Goal: Task Accomplishment & Management: Use online tool/utility

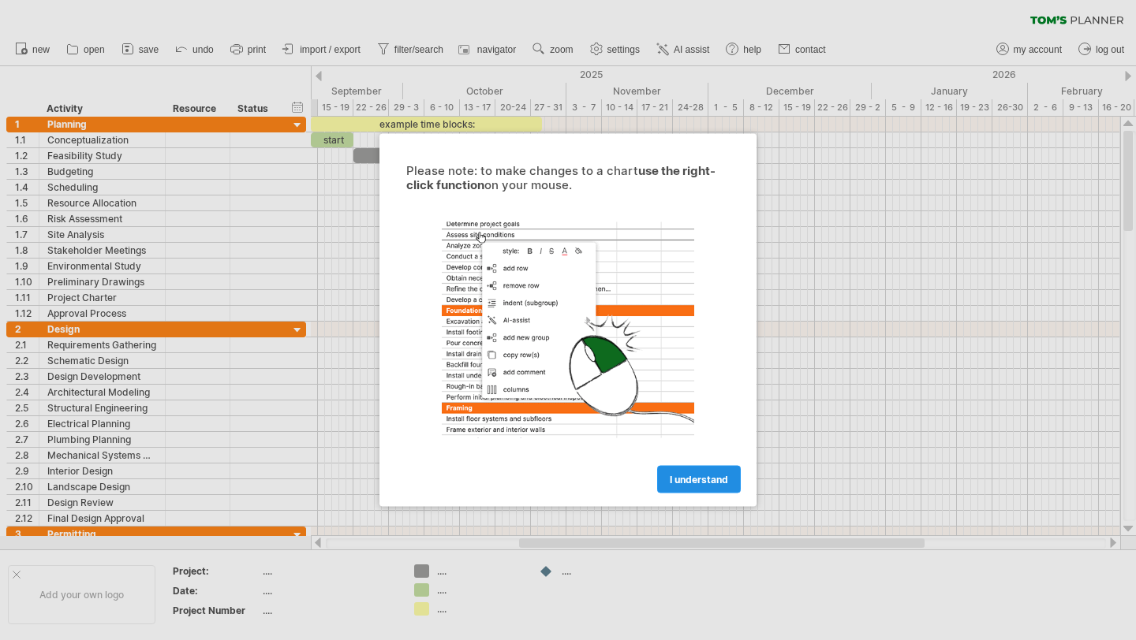
click at [721, 476] on span "I understand" at bounding box center [699, 480] width 58 height 12
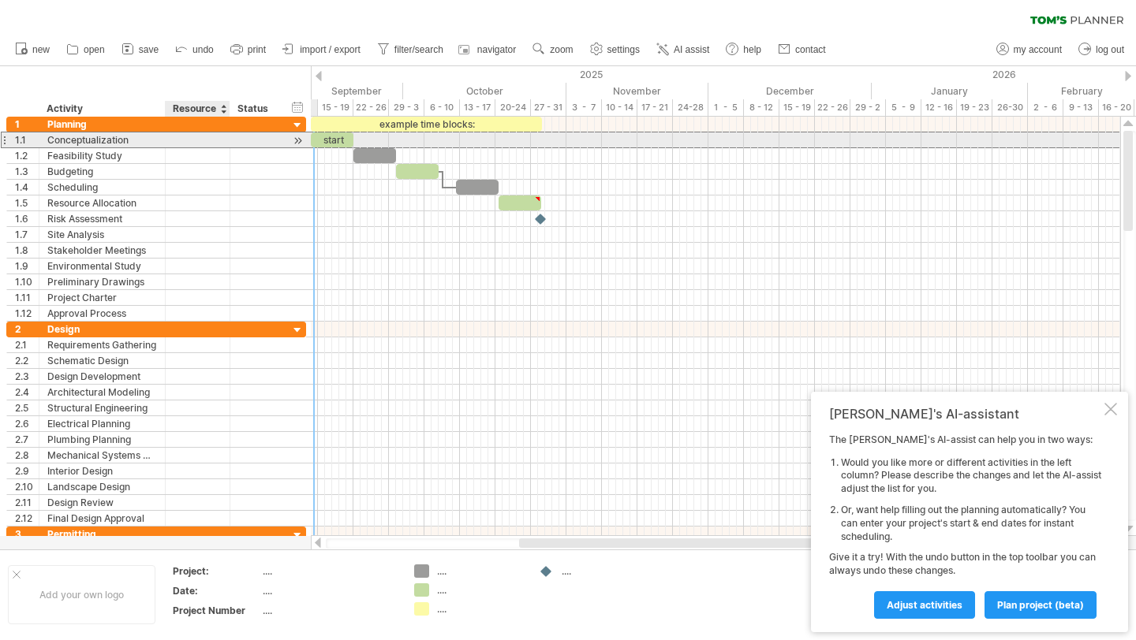
click at [178, 145] on div at bounding box center [197, 139] width 48 height 15
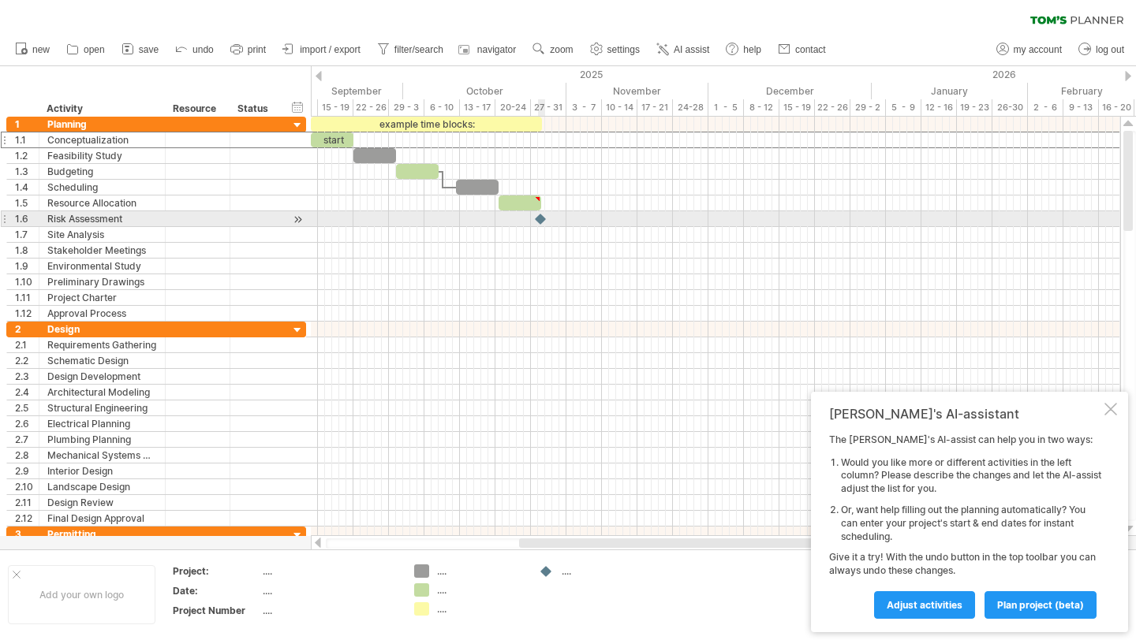
click at [543, 215] on div at bounding box center [541, 218] width 16 height 15
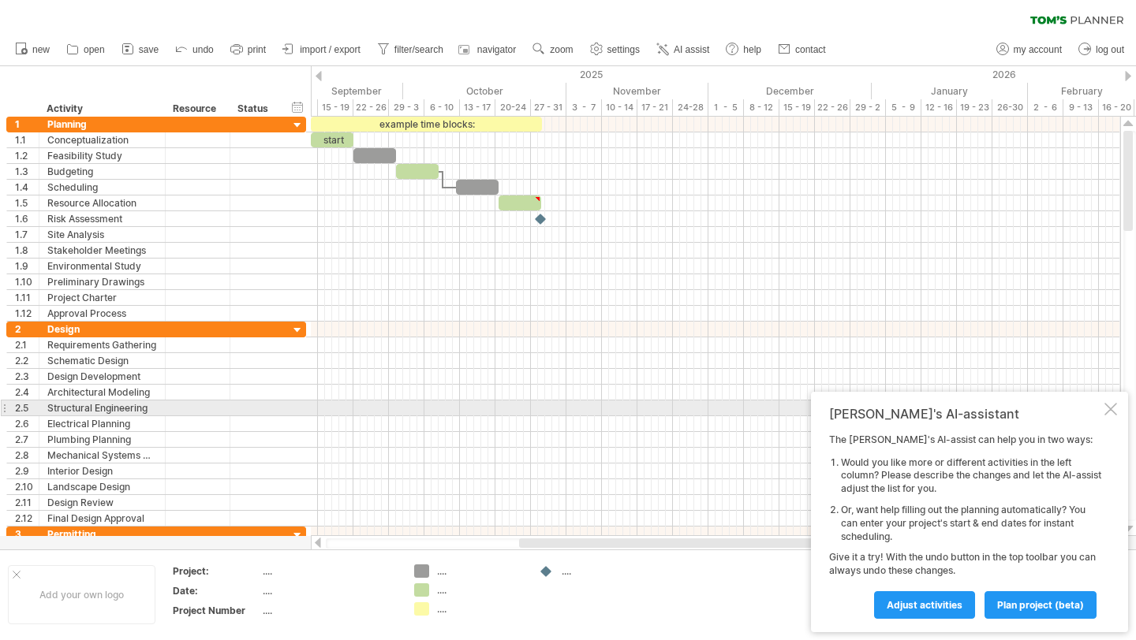
click at [1109, 415] on div at bounding box center [1110, 409] width 13 height 13
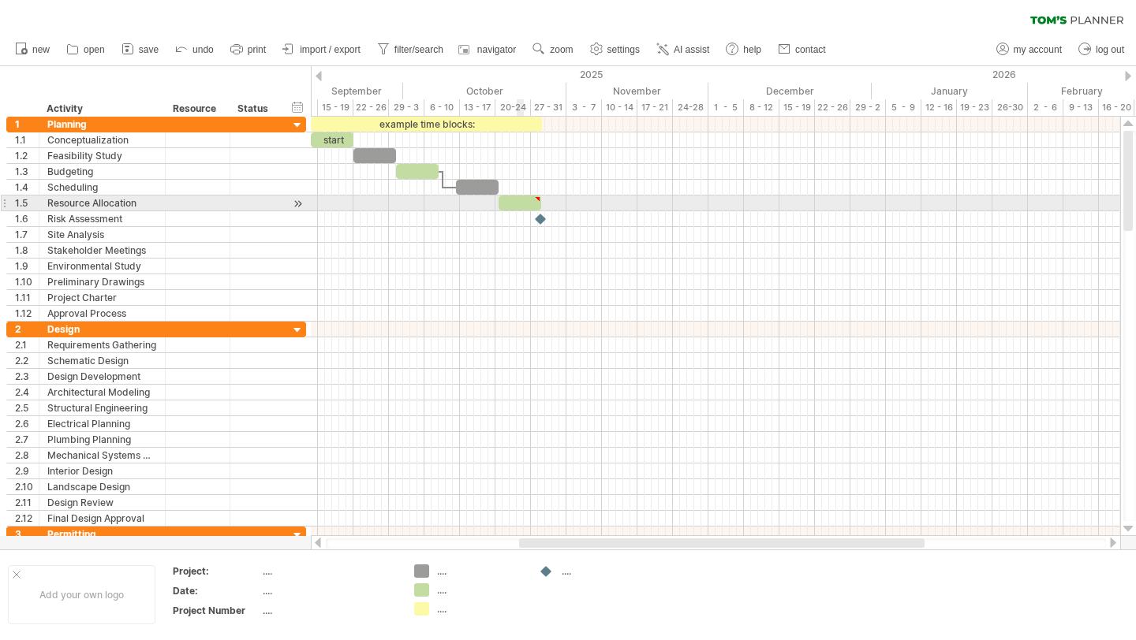
click at [524, 203] on div at bounding box center [519, 203] width 43 height 15
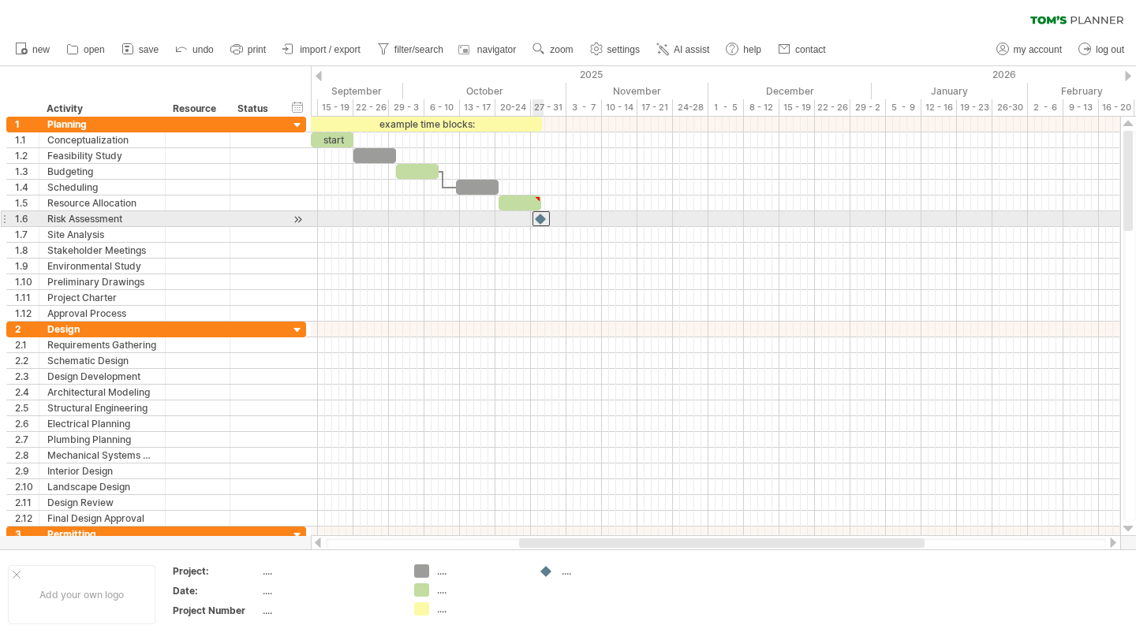
click at [543, 218] on div at bounding box center [540, 218] width 17 height 15
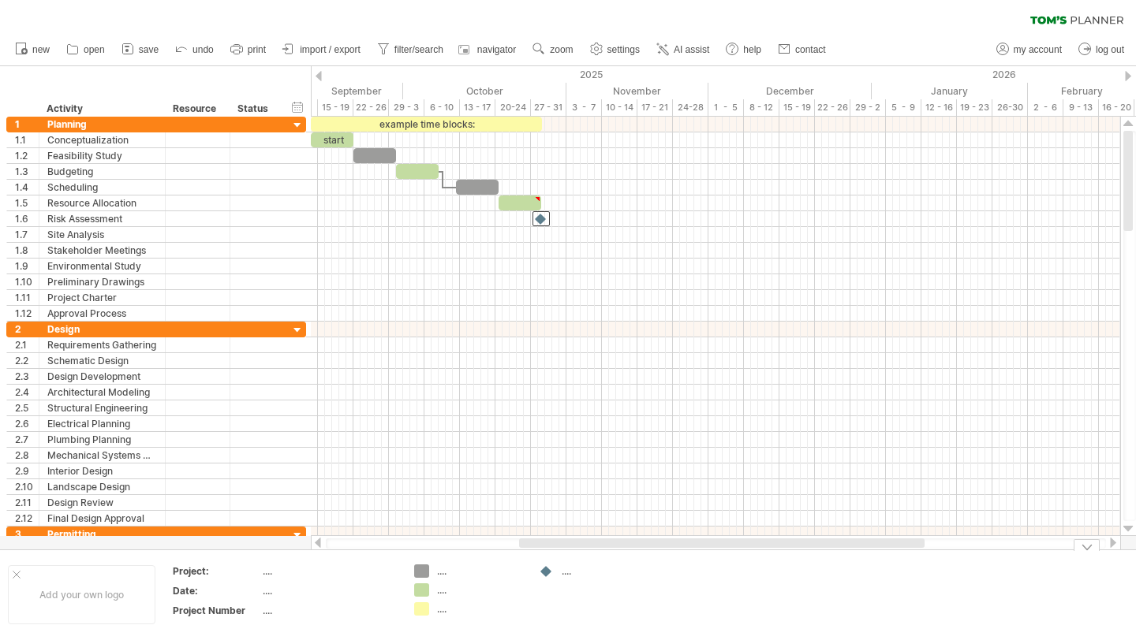
click at [559, 575] on div "...." at bounding box center [593, 571] width 109 height 13
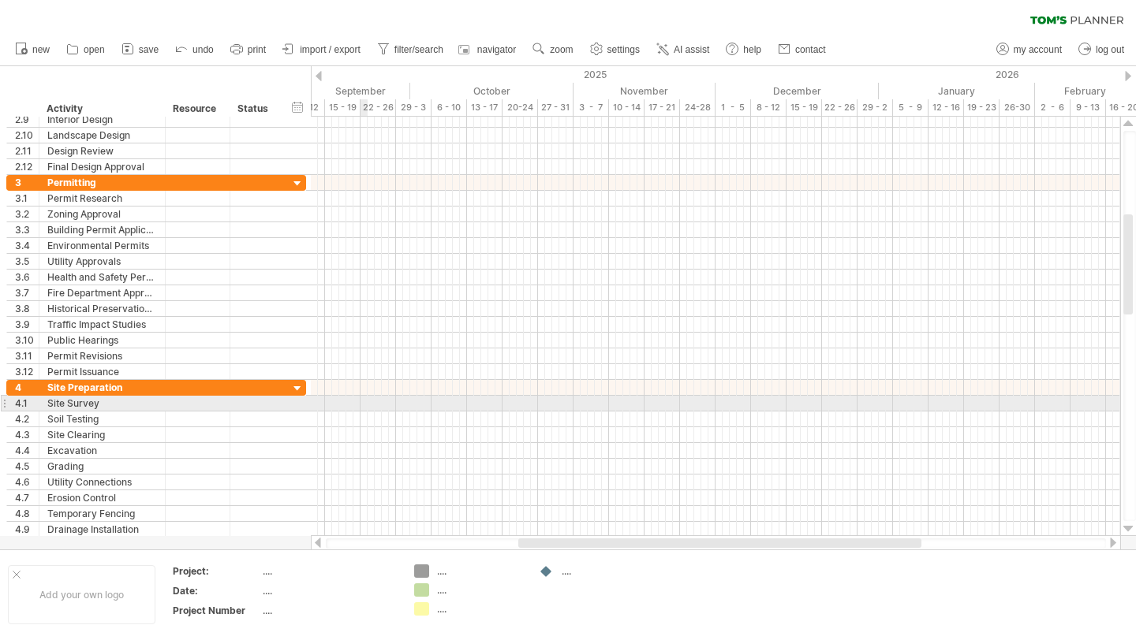
click at [362, 405] on div at bounding box center [715, 404] width 809 height 16
click at [366, 403] on div at bounding box center [715, 404] width 809 height 16
click at [369, 403] on div at bounding box center [715, 404] width 809 height 16
click at [375, 402] on div at bounding box center [715, 404] width 809 height 16
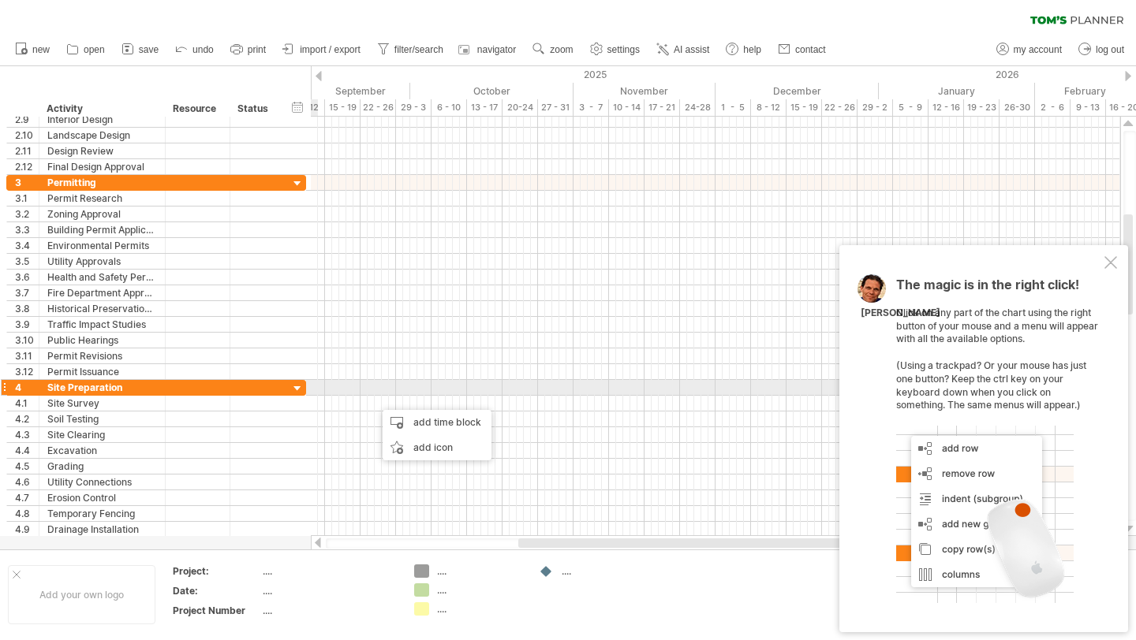
click at [296, 388] on div at bounding box center [297, 389] width 15 height 15
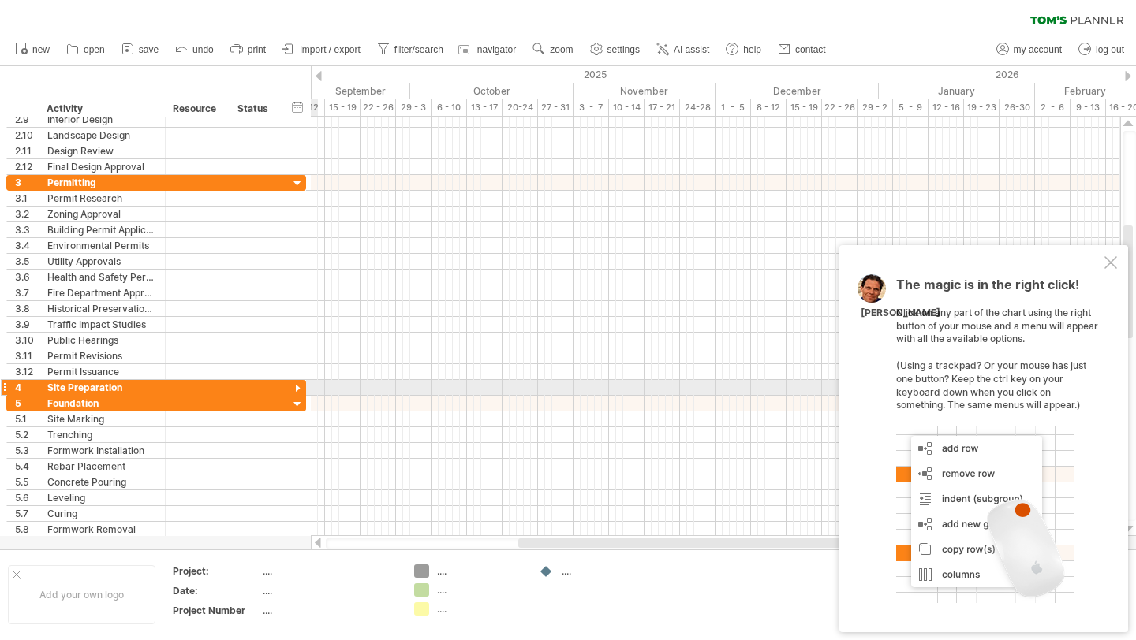
click at [300, 388] on div at bounding box center [297, 389] width 15 height 15
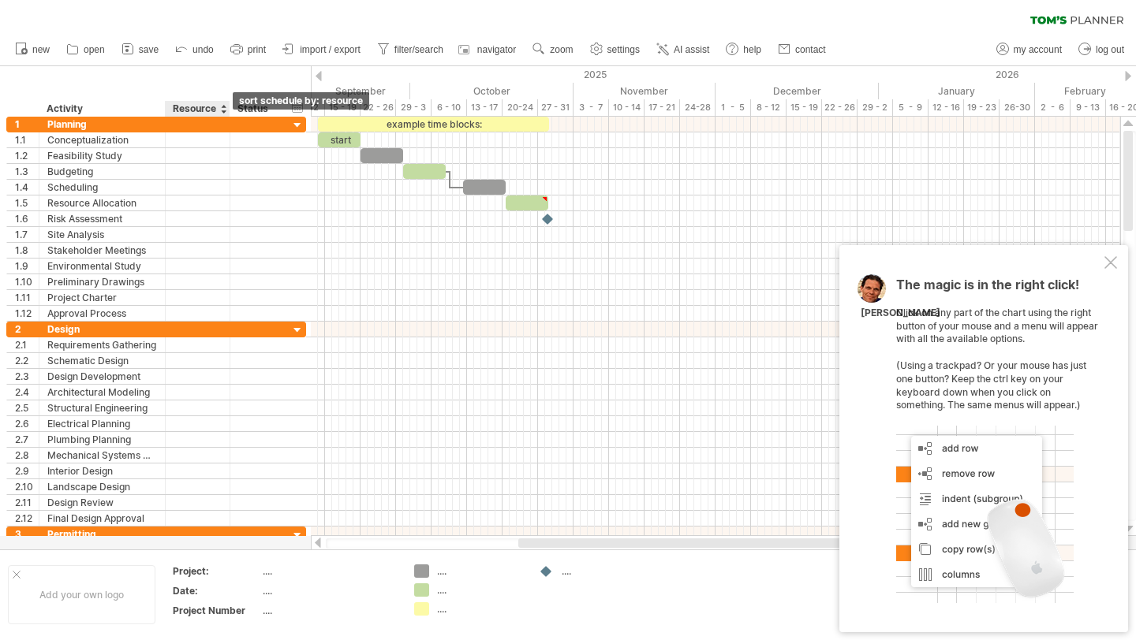
click at [222, 109] on div at bounding box center [223, 109] width 6 height 16
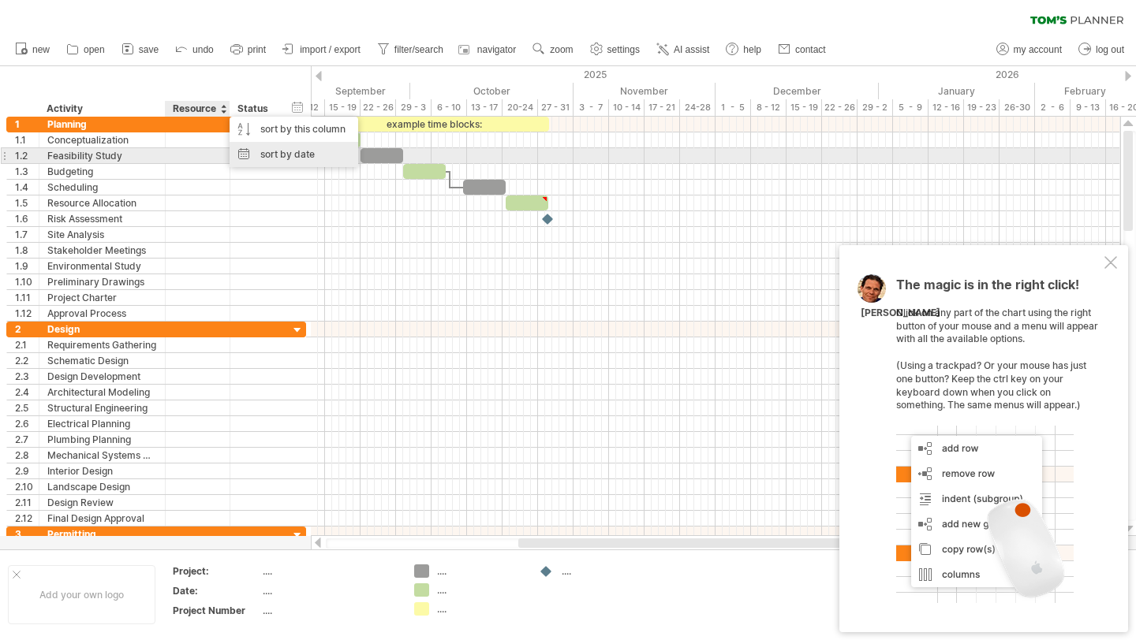
click at [252, 151] on div "sort by date" at bounding box center [293, 154] width 129 height 25
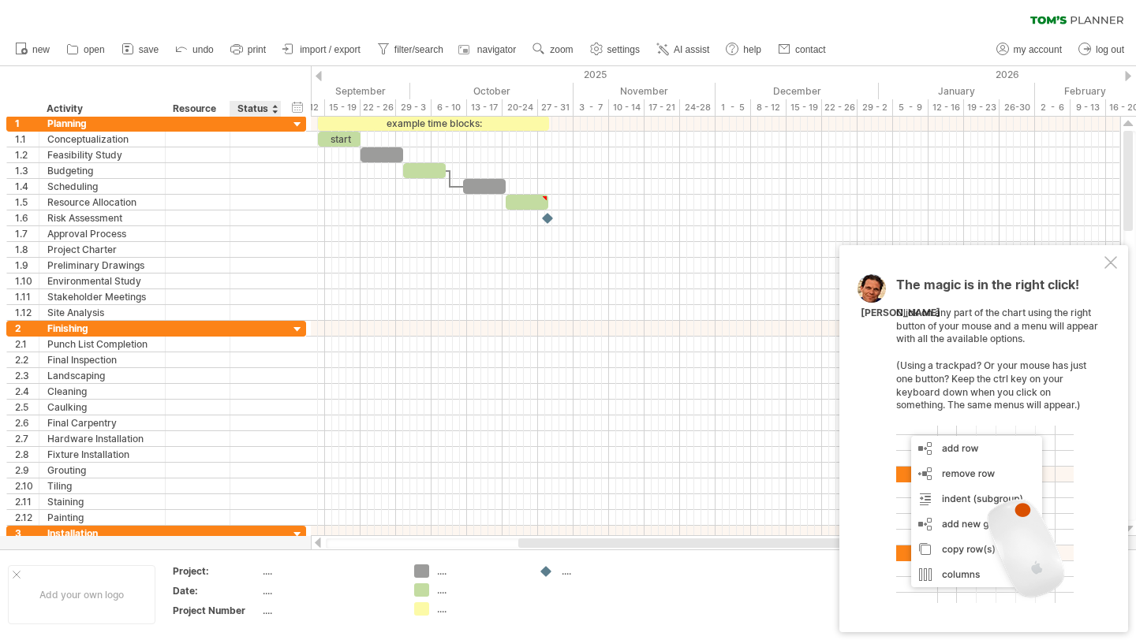
click at [276, 108] on div at bounding box center [274, 109] width 6 height 16
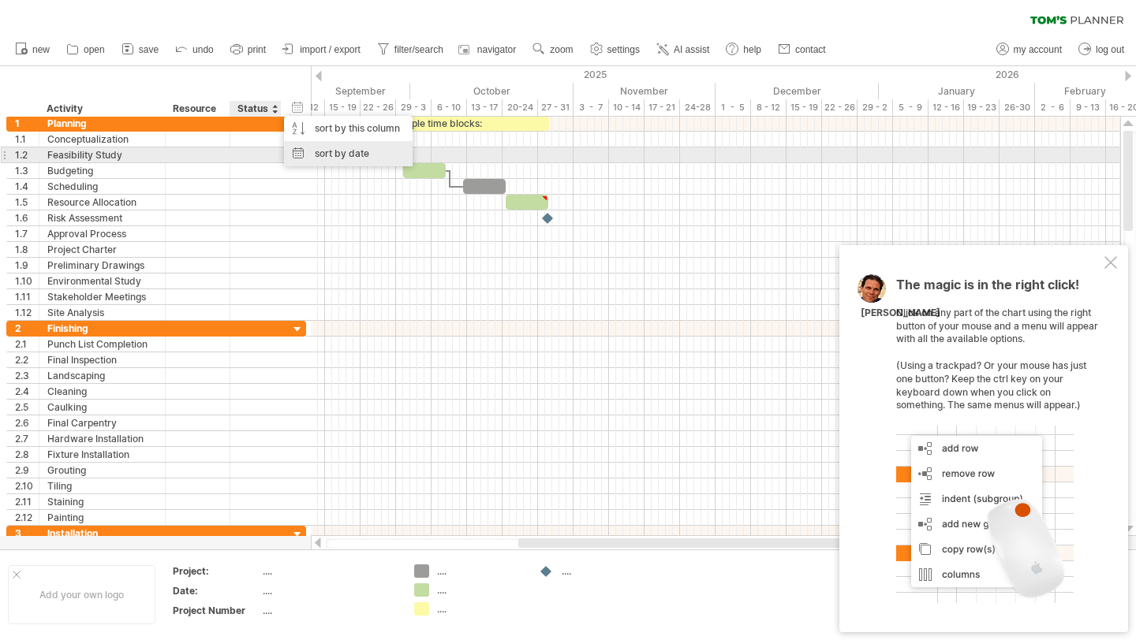
click at [300, 151] on div "sort by date" at bounding box center [348, 153] width 129 height 25
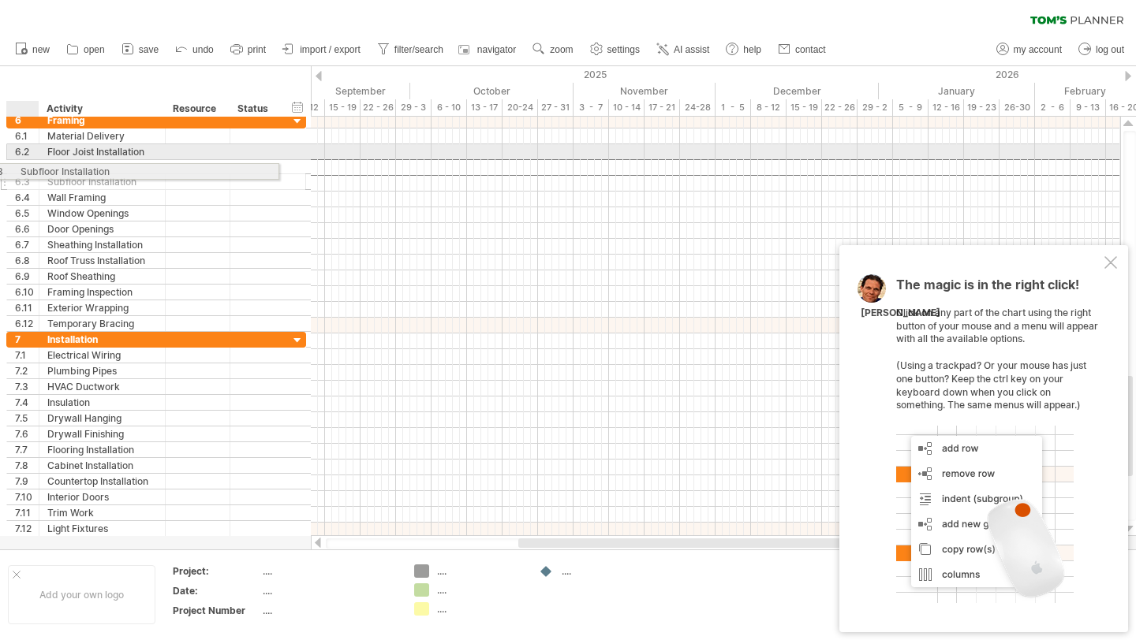
drag, startPoint x: 22, startPoint y: 170, endPoint x: 45, endPoint y: 169, distance: 22.9
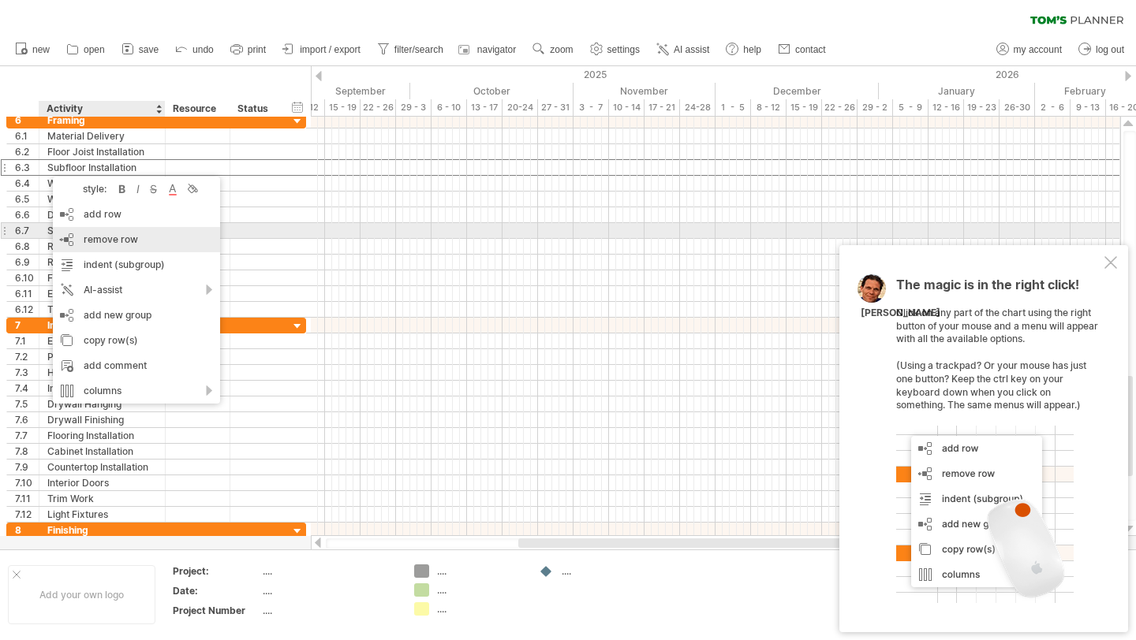
click at [82, 233] on div "remove row remove selected rows" at bounding box center [136, 239] width 167 height 25
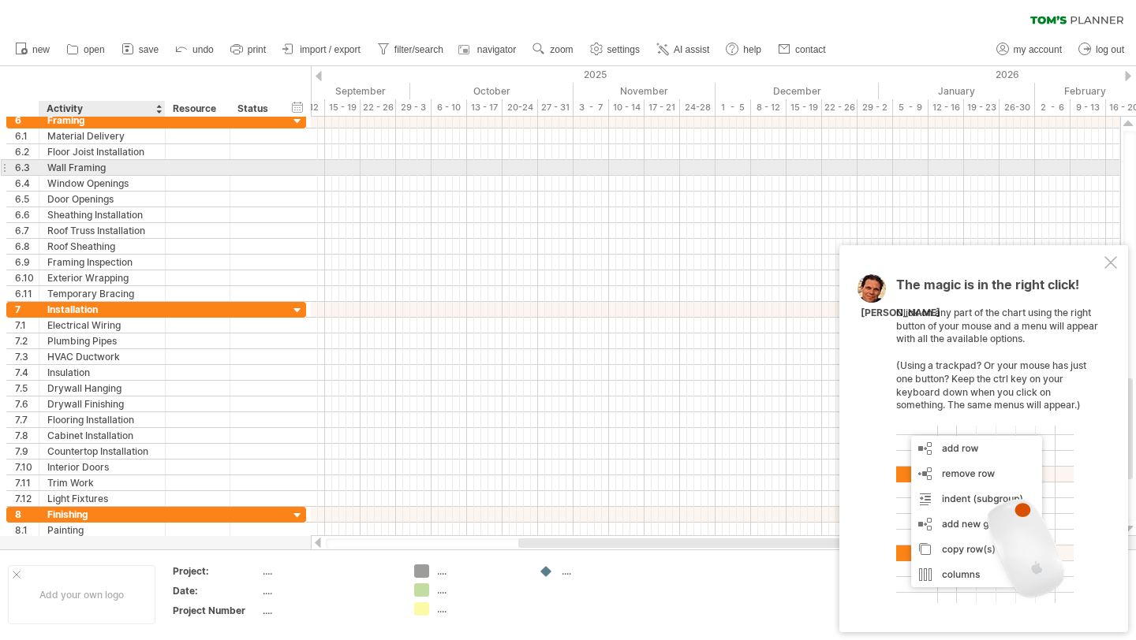
drag, startPoint x: 0, startPoint y: 293, endPoint x: 52, endPoint y: 175, distance: 129.2
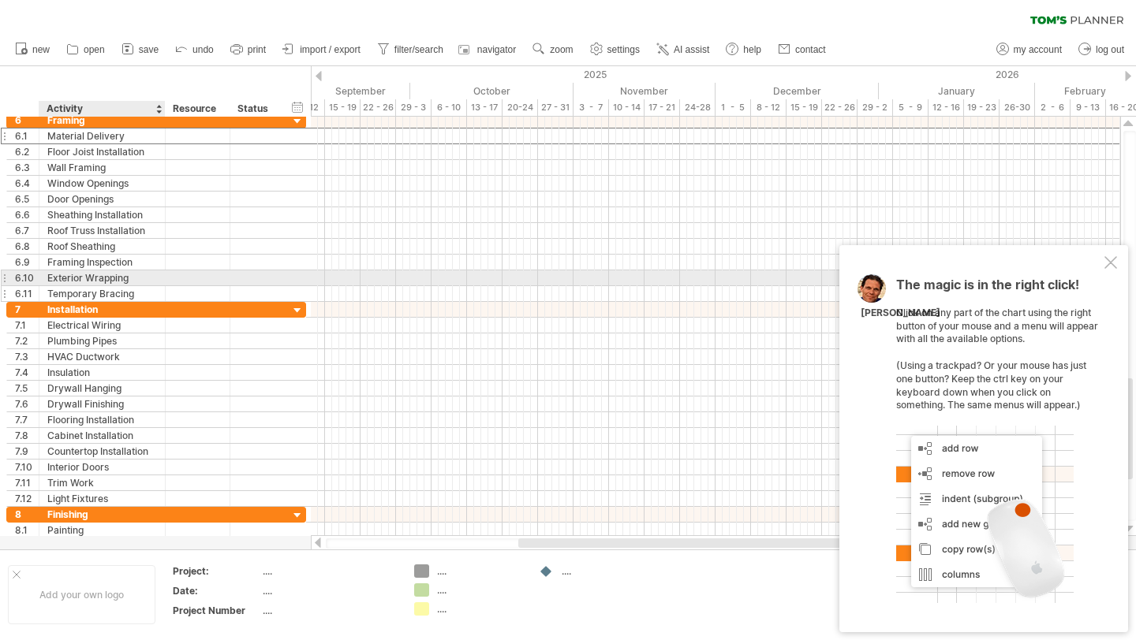
drag, startPoint x: 6, startPoint y: 136, endPoint x: 80, endPoint y: 287, distance: 168.2
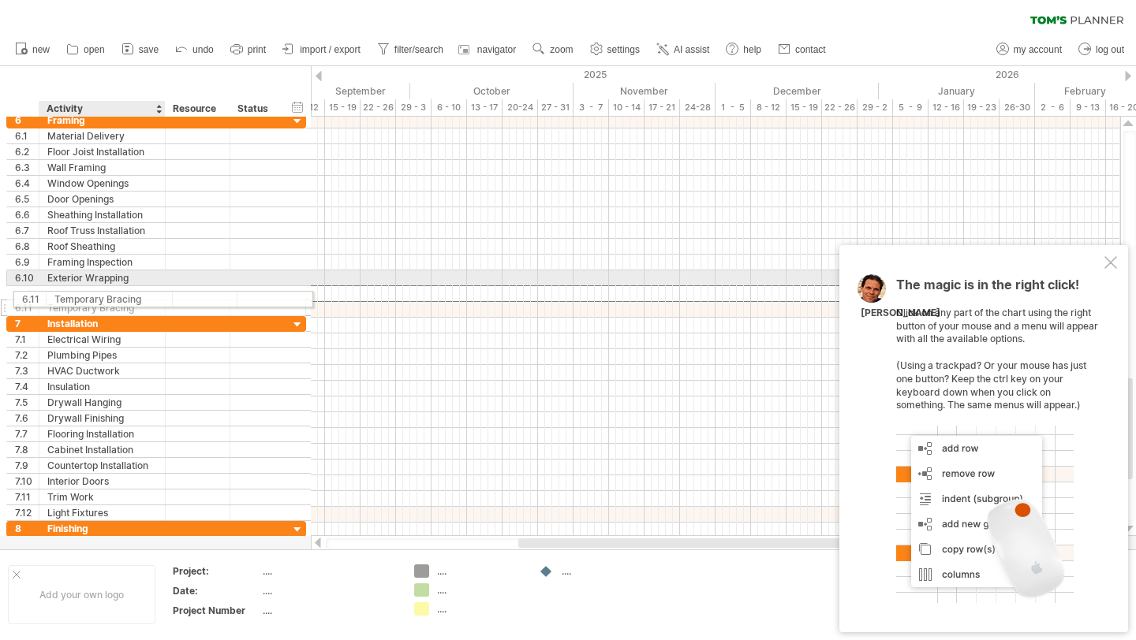
drag, startPoint x: 145, startPoint y: 293, endPoint x: 147, endPoint y: 300, distance: 8.0
click at [147, 300] on div "Temporary Bracing" at bounding box center [102, 307] width 110 height 15
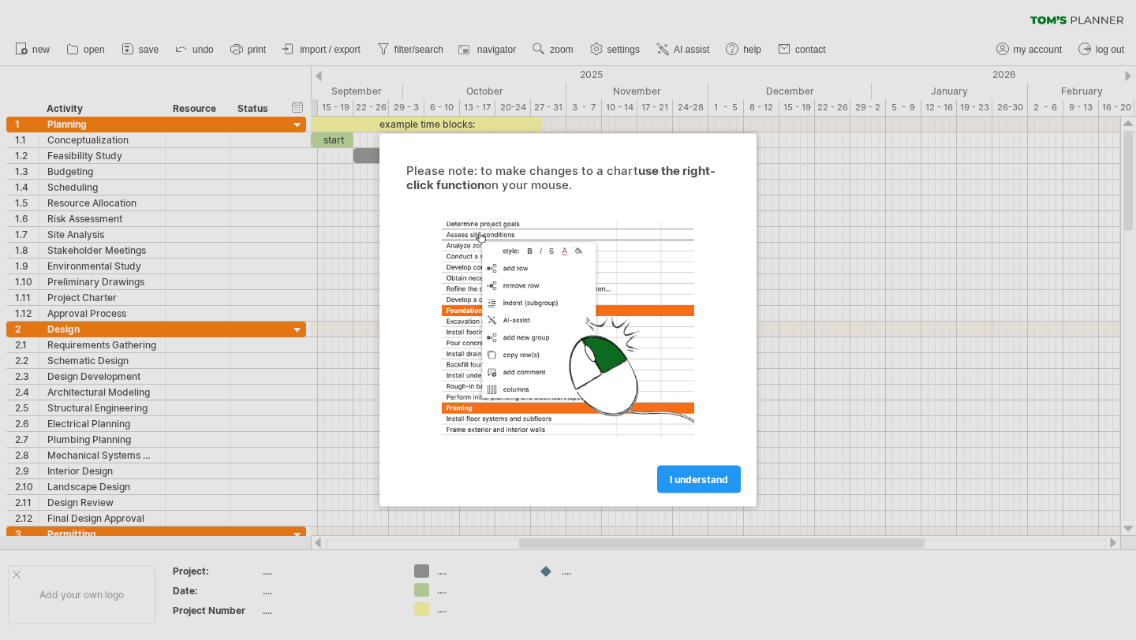
click at [662, 458] on div "I understand" at bounding box center [567, 473] width 355 height 40
click at [685, 476] on span "I understand" at bounding box center [699, 480] width 58 height 12
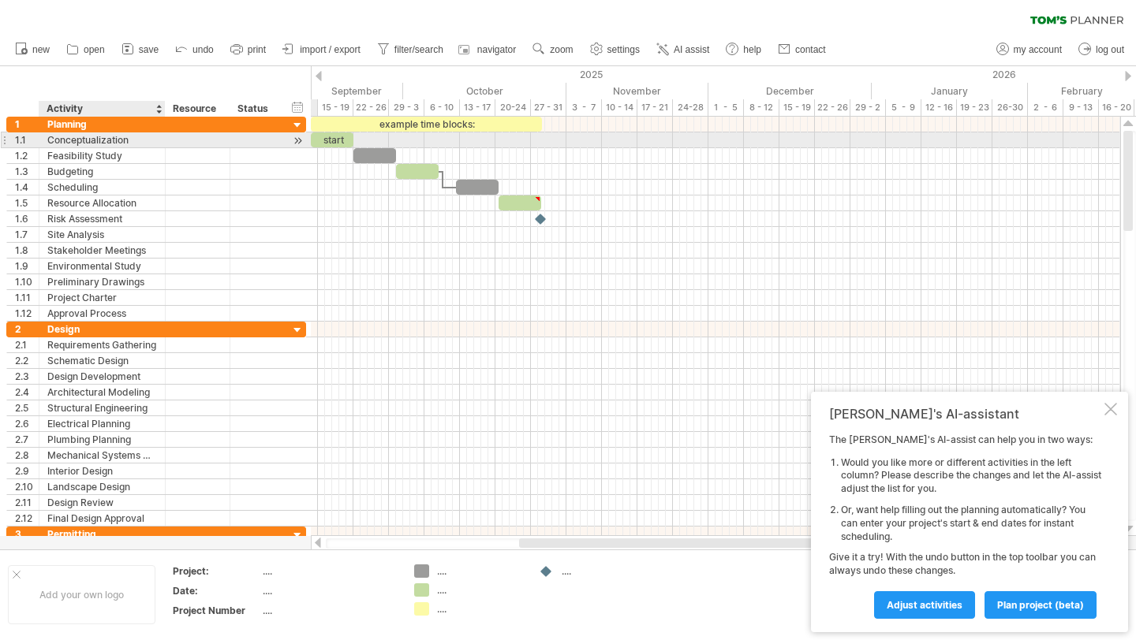
click at [109, 141] on div "Conceptualization" at bounding box center [102, 139] width 110 height 15
click at [135, 140] on input "**********" at bounding box center [102, 139] width 110 height 15
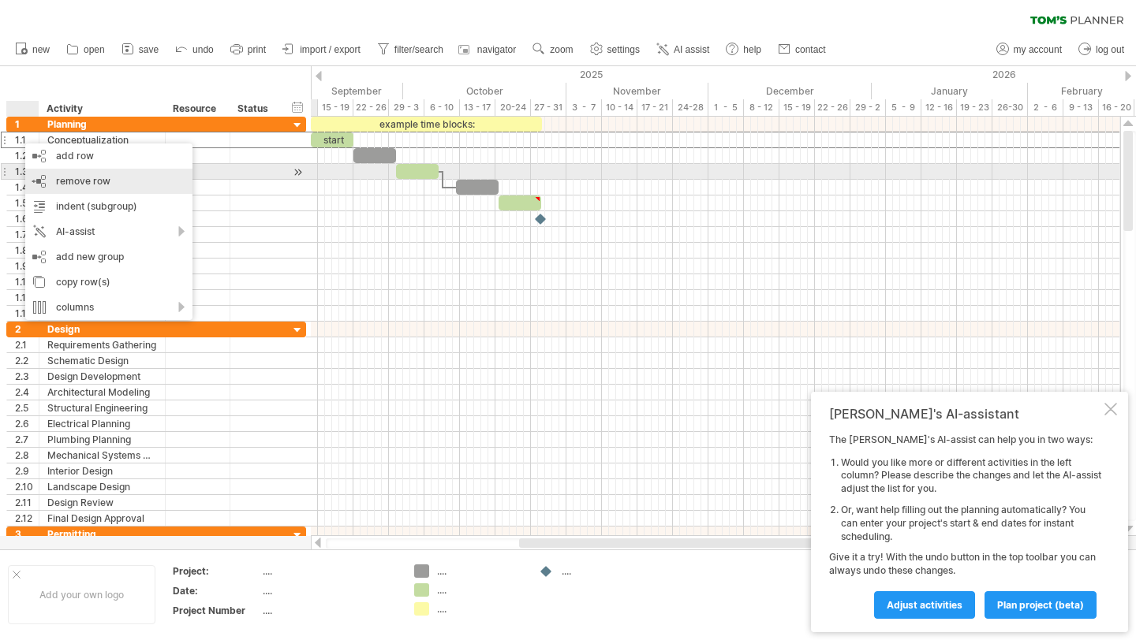
click at [39, 179] on div "remove row remove selected rows" at bounding box center [108, 181] width 167 height 25
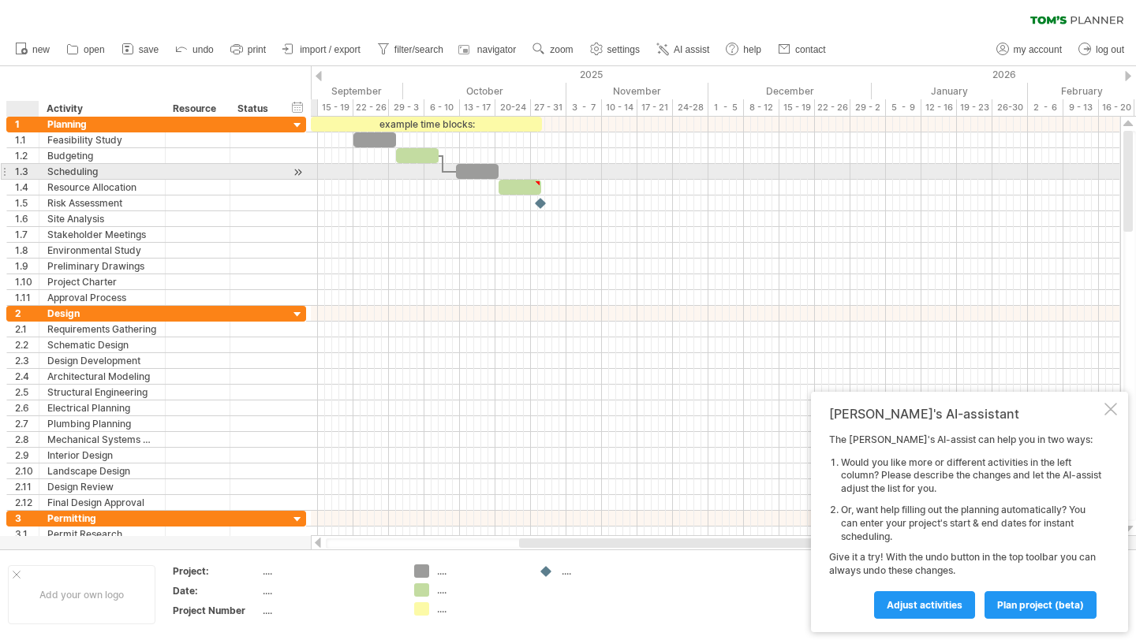
drag, startPoint x: 0, startPoint y: 138, endPoint x: 22, endPoint y: 177, distance: 45.2
click at [22, 177] on div "**********" at bounding box center [153, 330] width 307 height 426
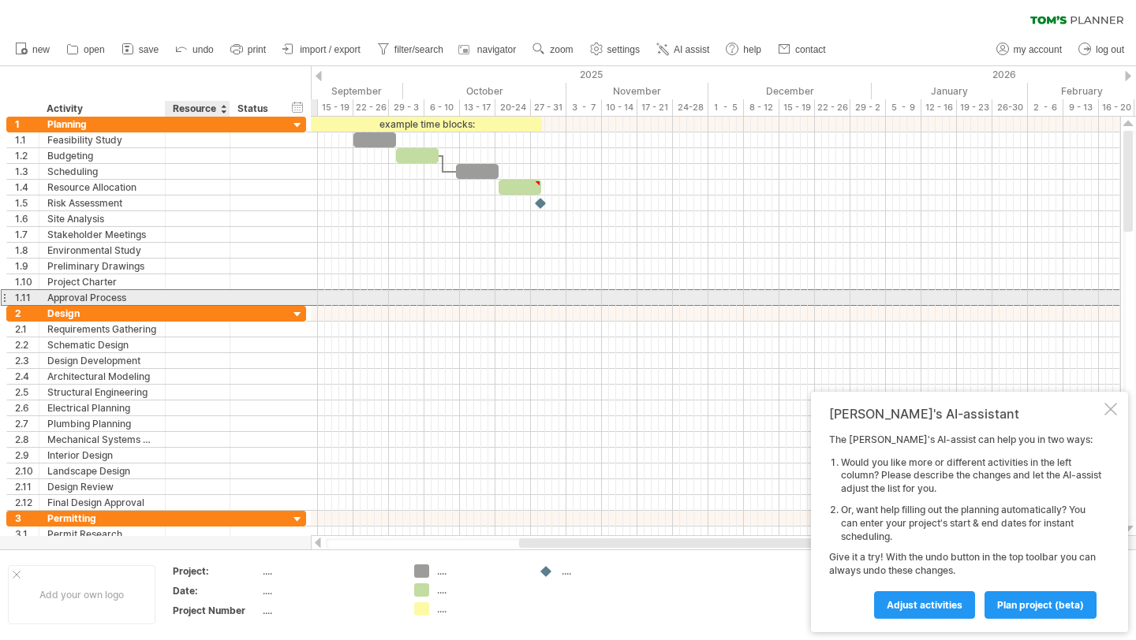
drag, startPoint x: 282, startPoint y: 296, endPoint x: 211, endPoint y: 304, distance: 71.5
click at [211, 304] on div "**********" at bounding box center [156, 297] width 300 height 17
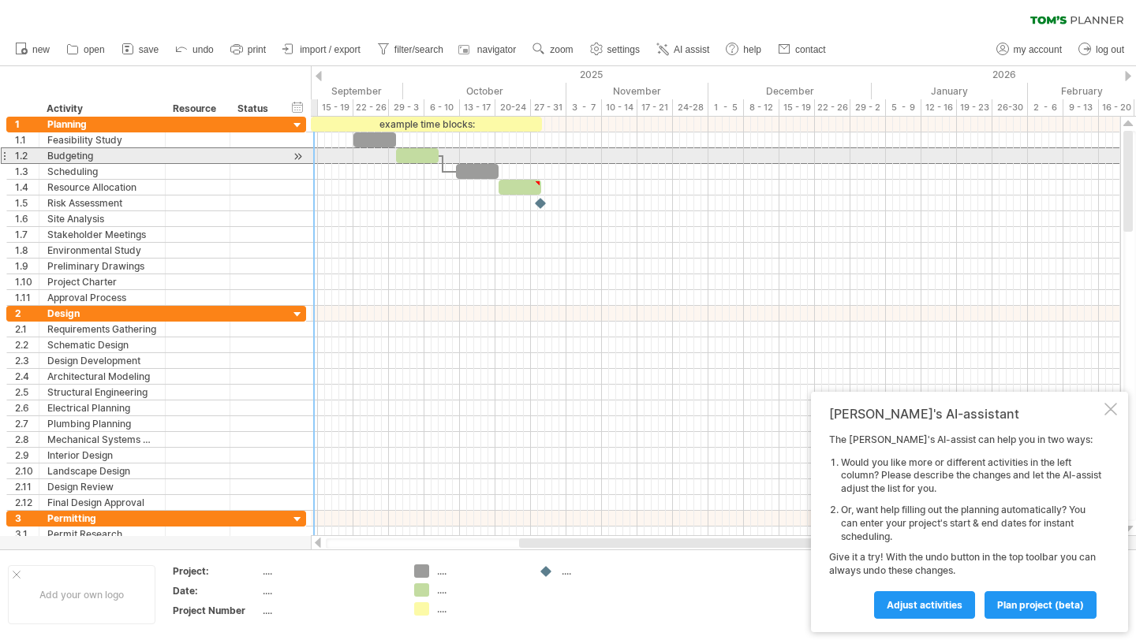
click at [6, 155] on div at bounding box center [4, 155] width 6 height 17
drag, startPoint x: 6, startPoint y: 155, endPoint x: 22, endPoint y: 160, distance: 17.2
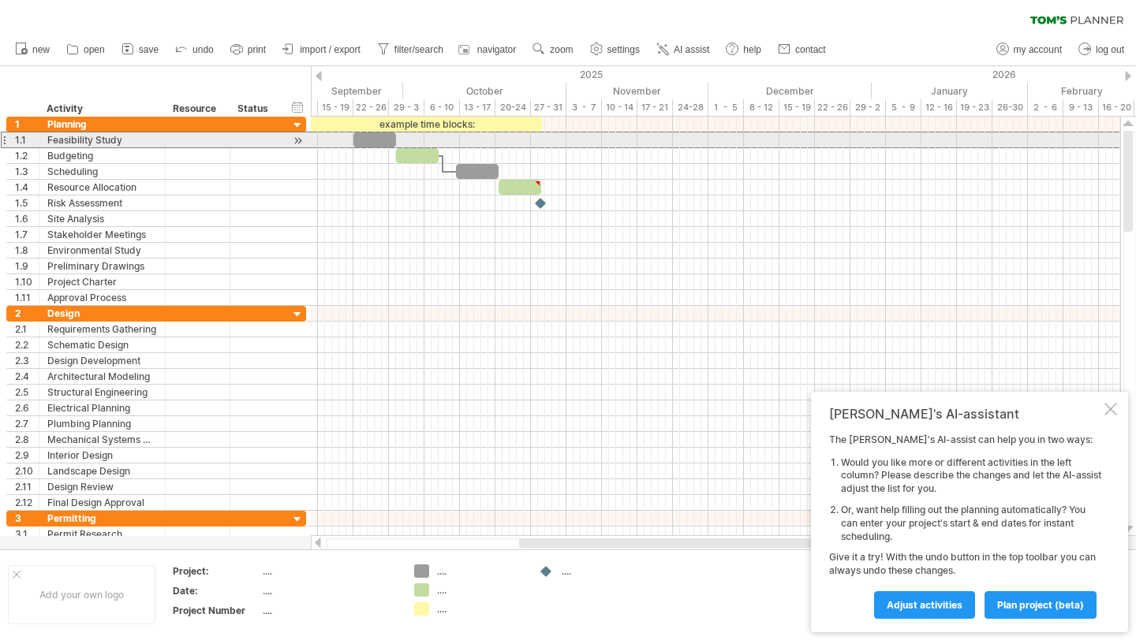
click at [5, 137] on div at bounding box center [4, 140] width 6 height 17
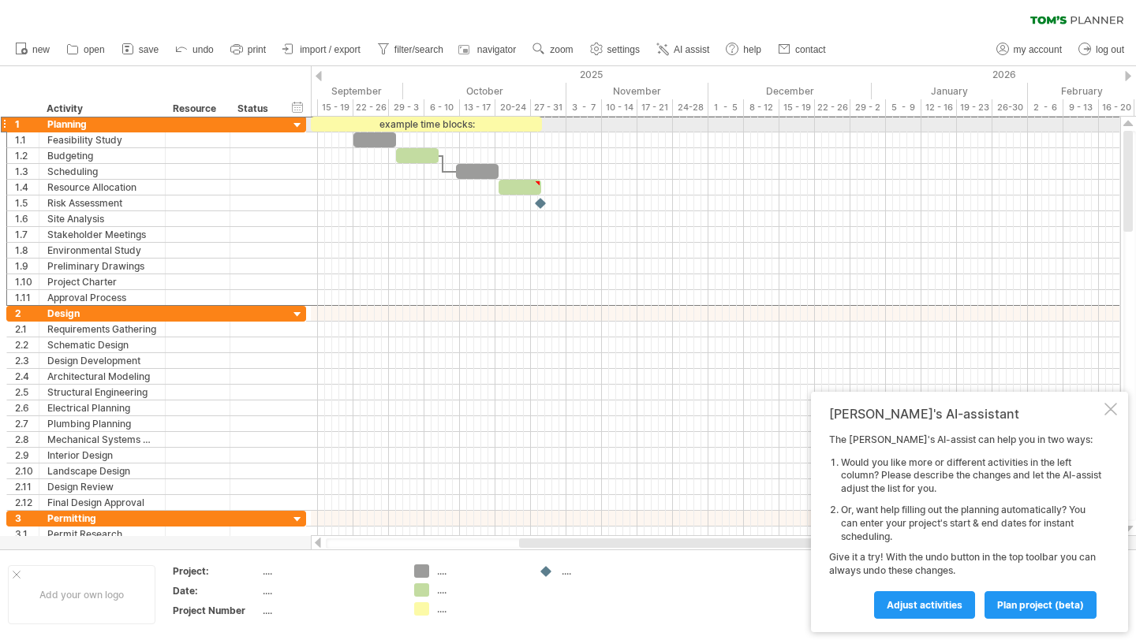
click at [6, 126] on div at bounding box center [4, 124] width 6 height 17
click at [6, 123] on div at bounding box center [4, 124] width 6 height 17
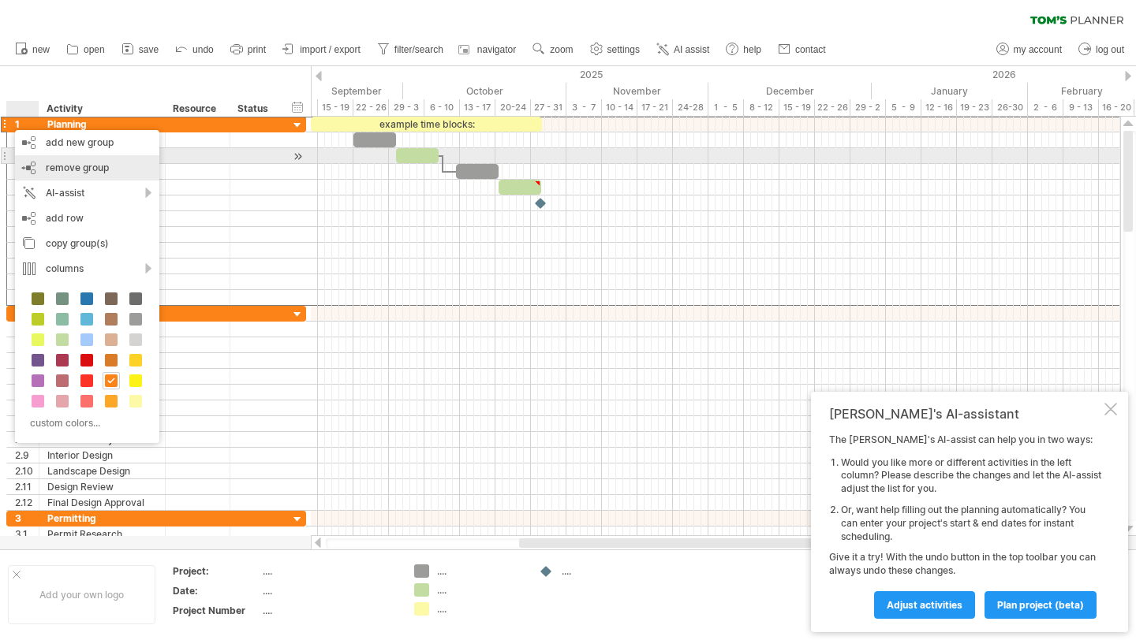
click at [37, 162] on div "remove group remove selected groups" at bounding box center [87, 167] width 144 height 25
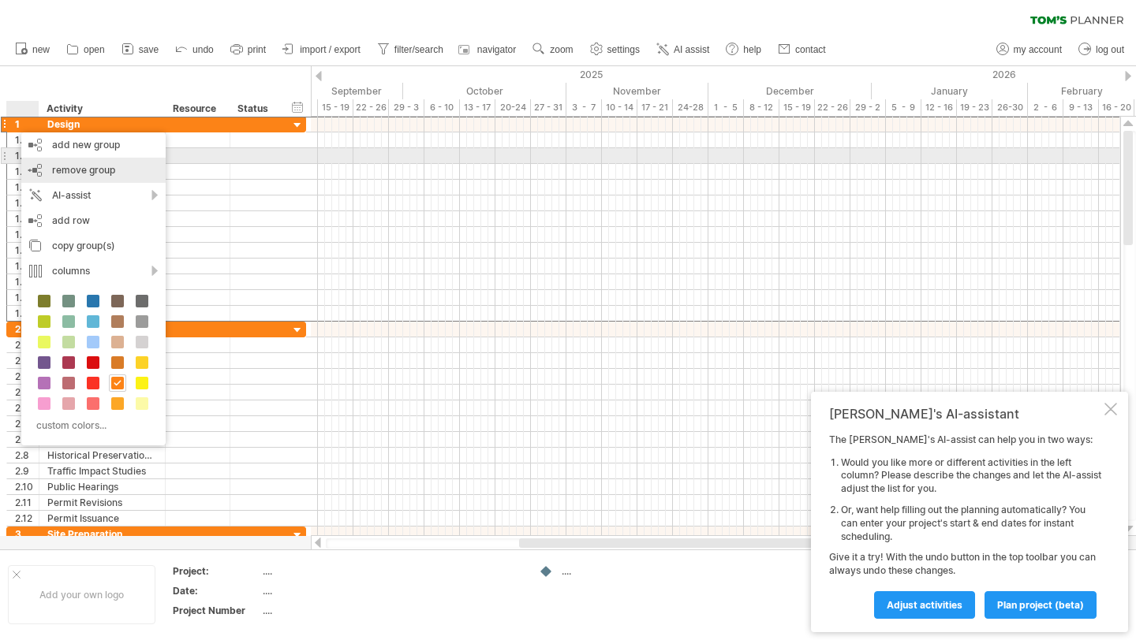
click at [49, 163] on div "remove group remove selected groups" at bounding box center [93, 170] width 144 height 25
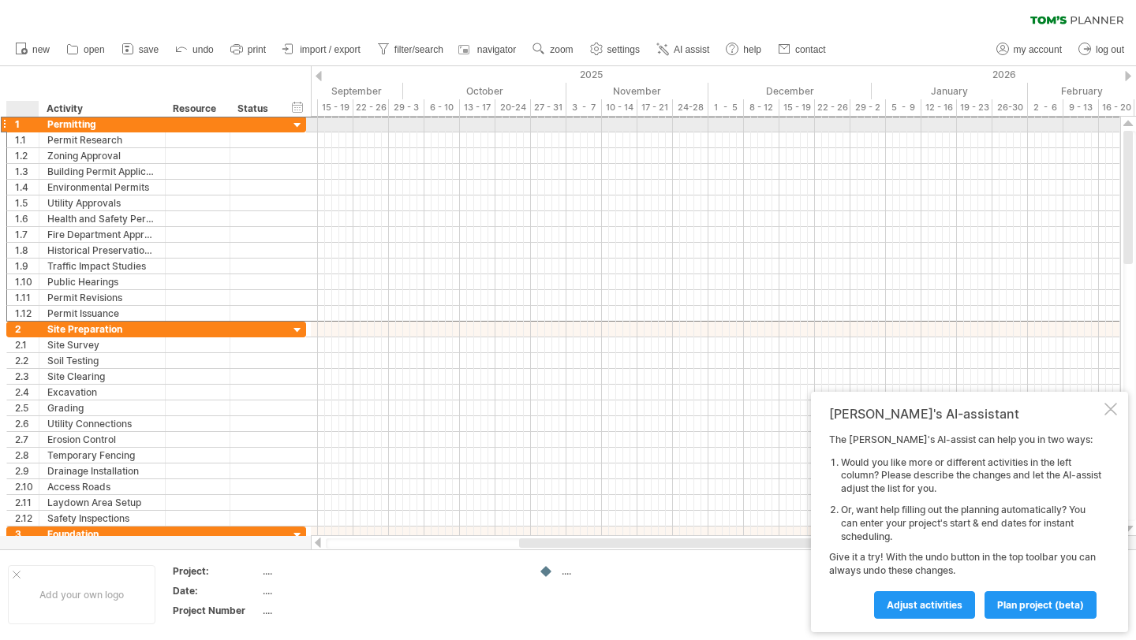
click at [12, 119] on div "1" at bounding box center [23, 124] width 32 height 15
click at [7, 122] on div "1" at bounding box center [23, 124] width 32 height 15
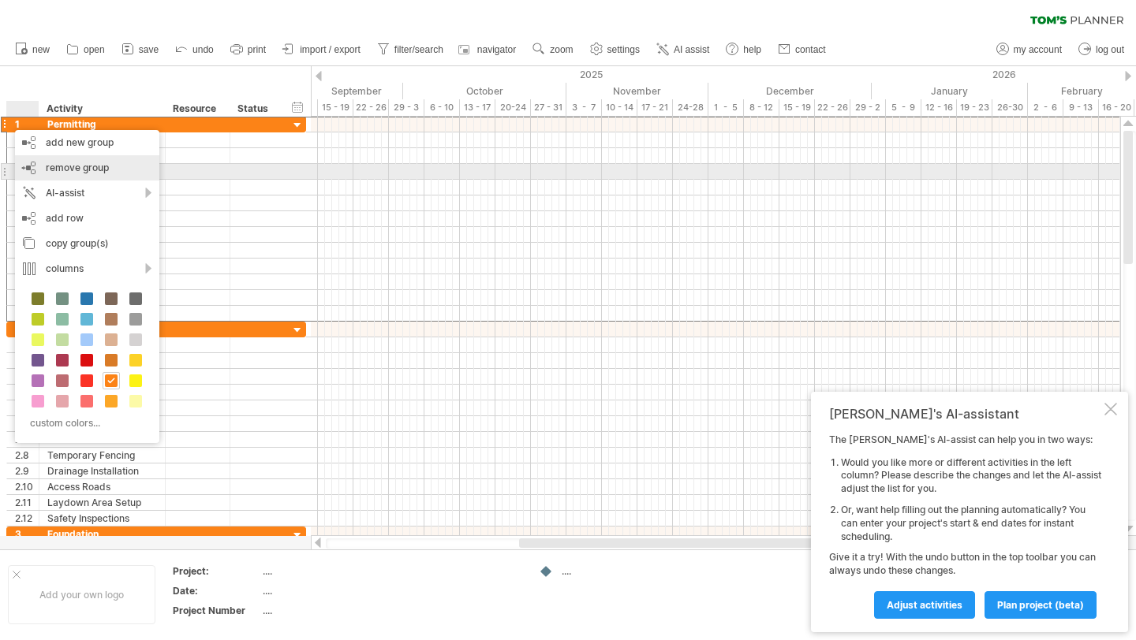
click at [32, 168] on div "remove group remove selected groups" at bounding box center [87, 167] width 144 height 25
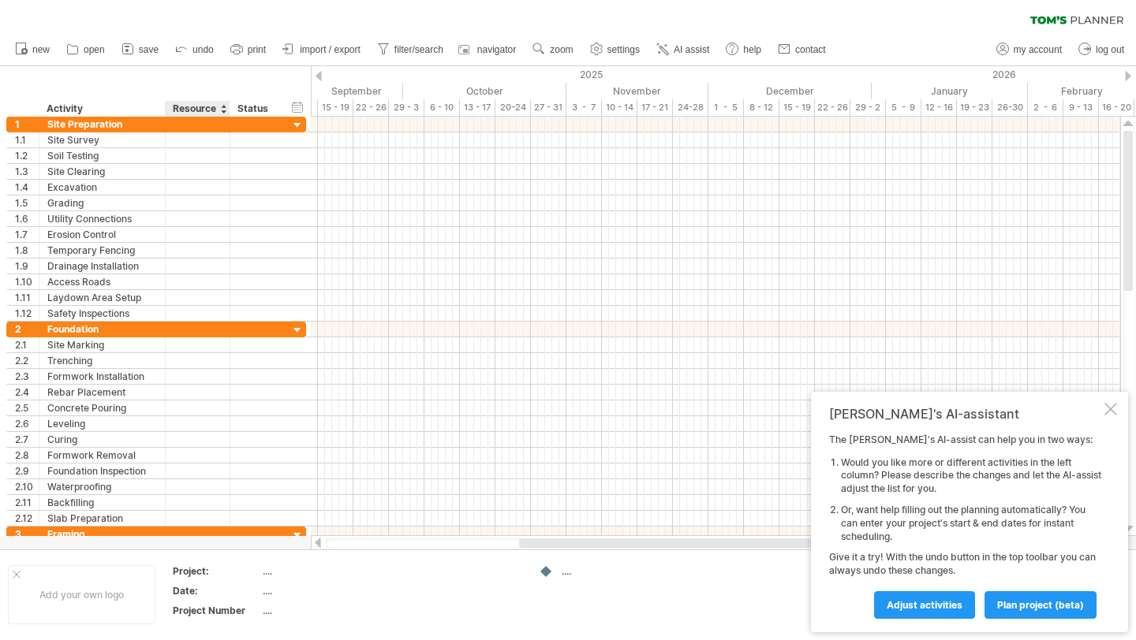
click at [223, 107] on div at bounding box center [223, 109] width 6 height 16
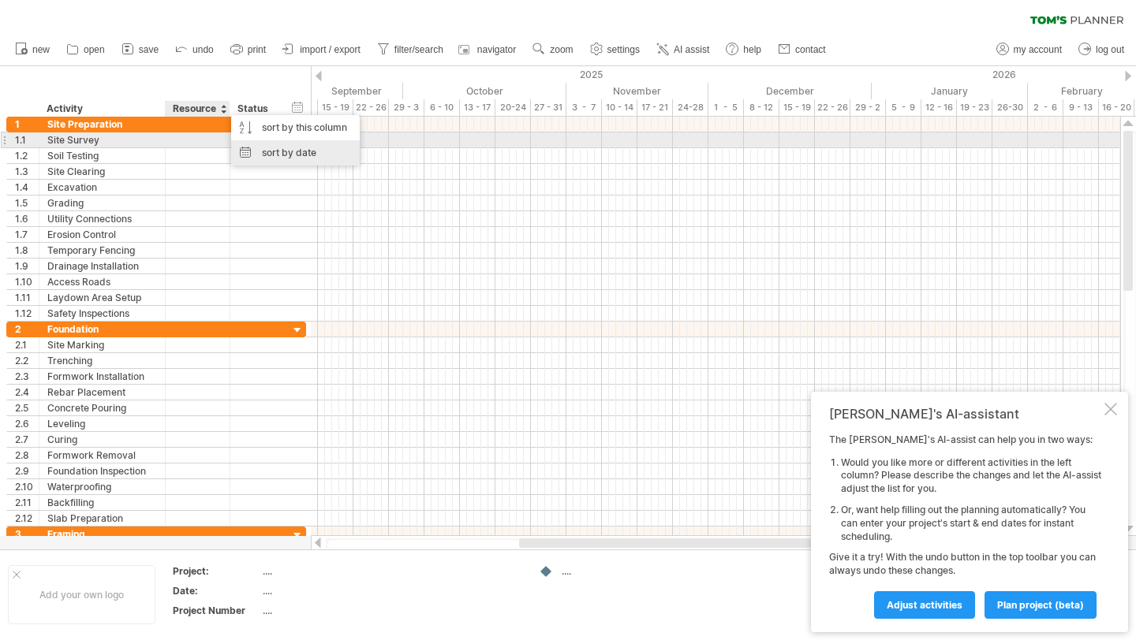
click at [248, 144] on div "sort by date" at bounding box center [295, 152] width 129 height 25
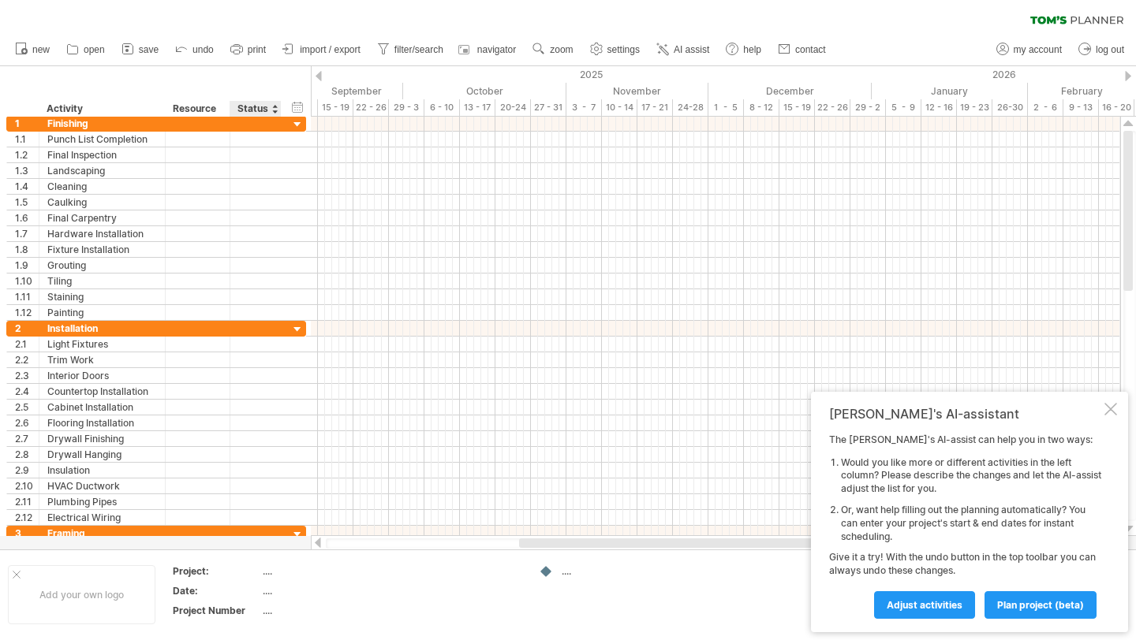
click at [248, 110] on div "Status" at bounding box center [254, 109] width 35 height 16
click at [278, 110] on div at bounding box center [281, 109] width 6 height 16
click at [273, 112] on div at bounding box center [274, 109] width 6 height 16
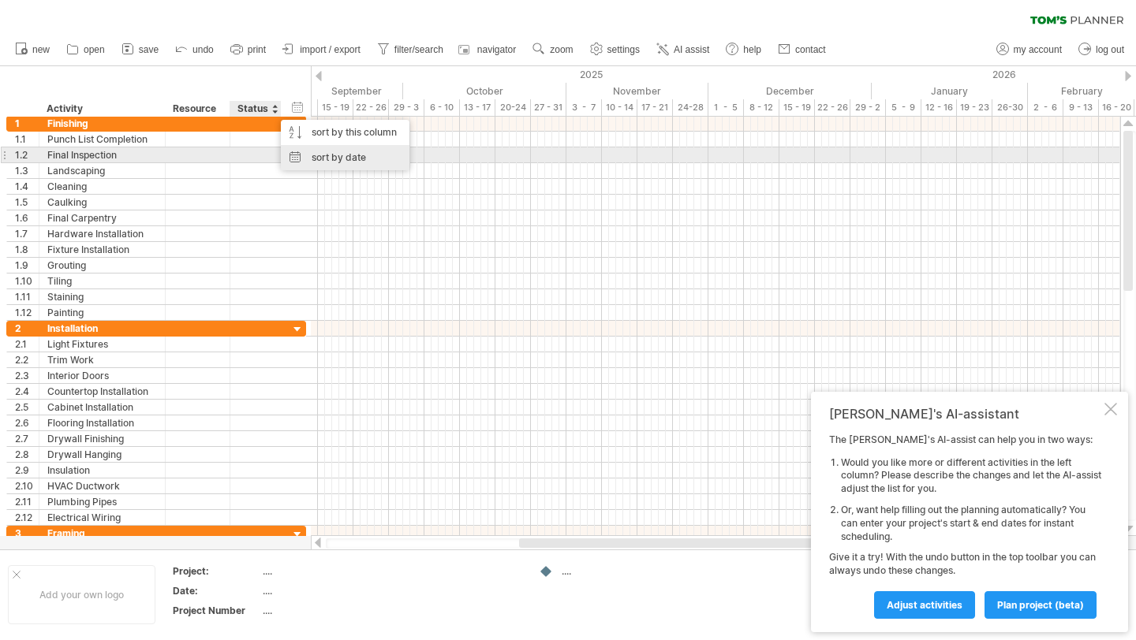
click at [312, 151] on div "sort by date" at bounding box center [345, 157] width 129 height 25
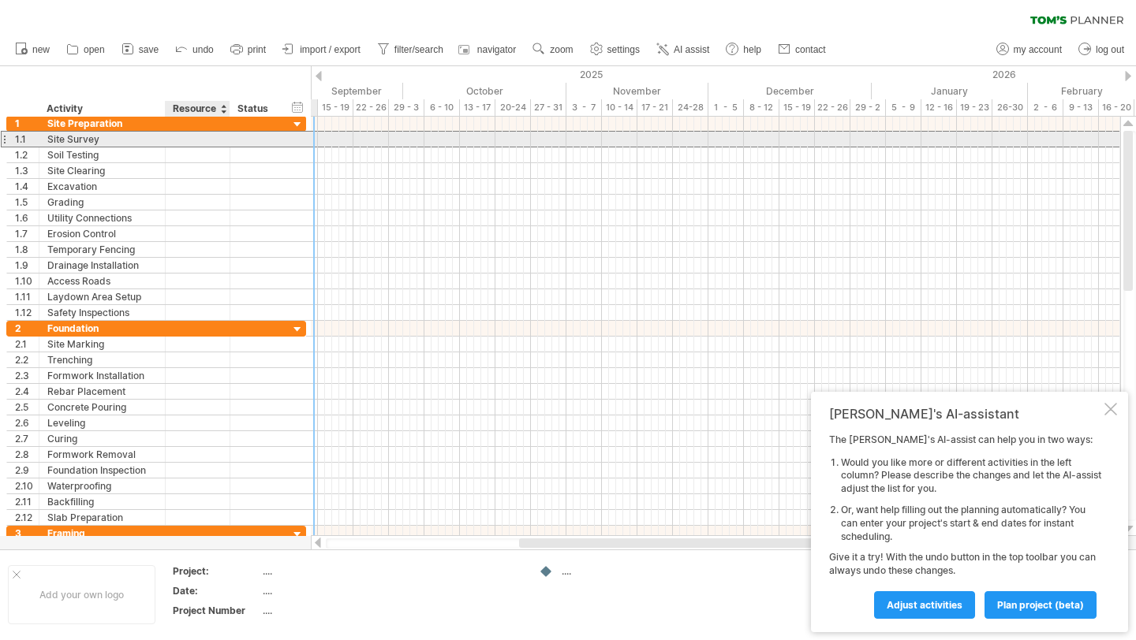
click at [194, 136] on div at bounding box center [197, 139] width 48 height 15
type input "*"
type input "**********"
click at [262, 136] on div at bounding box center [255, 139] width 35 height 15
click at [274, 140] on div "**********" at bounding box center [255, 139] width 51 height 15
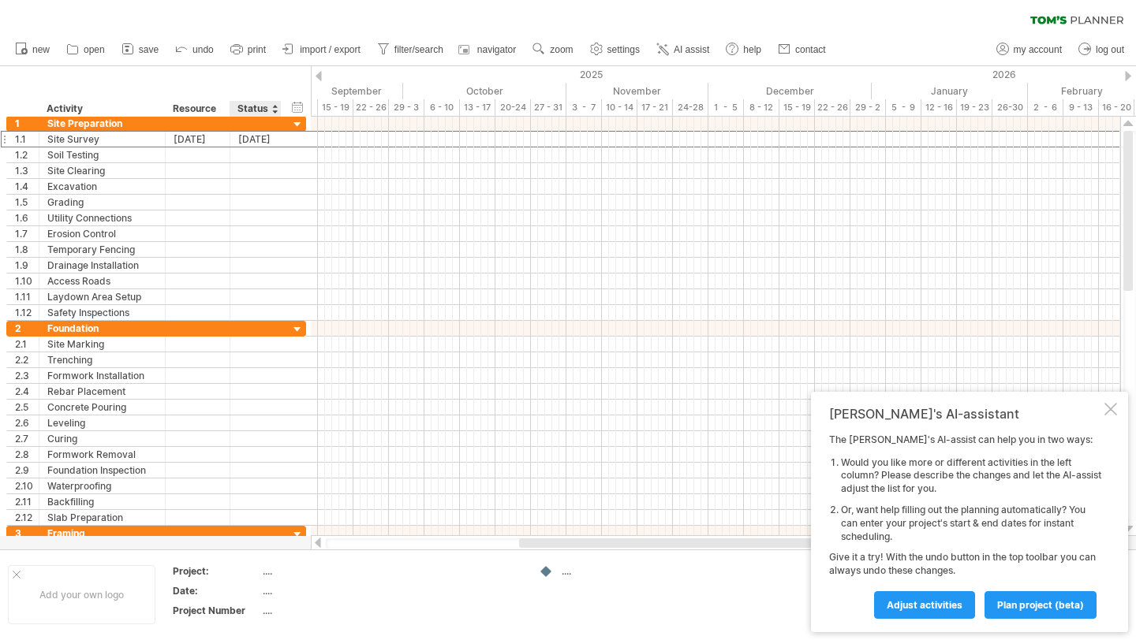
click at [268, 108] on div "Status" at bounding box center [254, 109] width 35 height 16
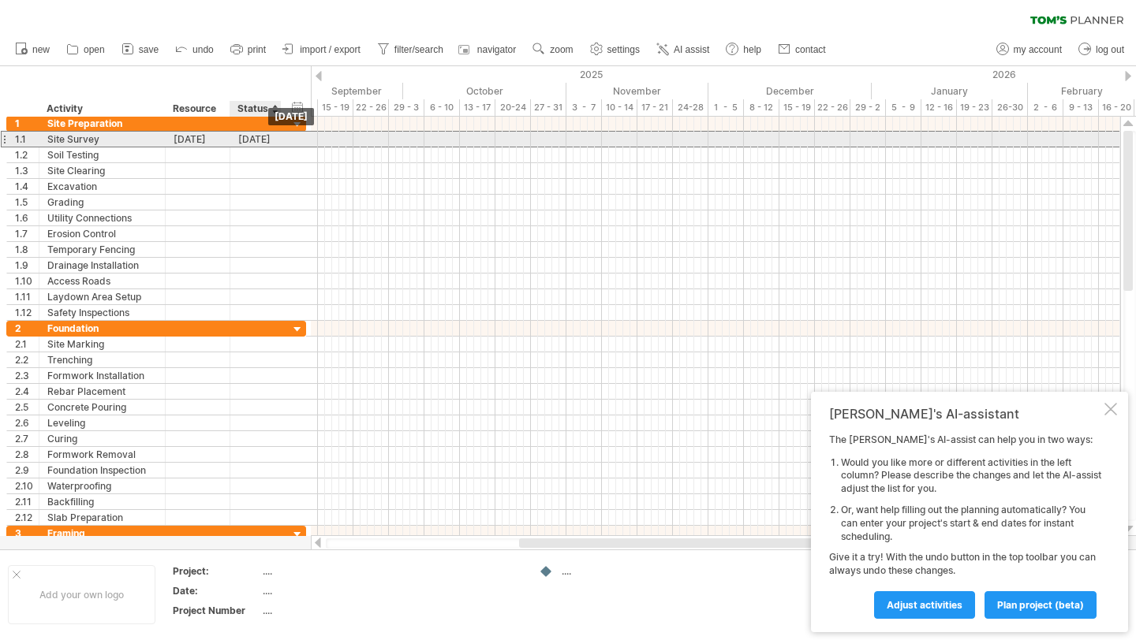
click at [267, 139] on div "[DATE]" at bounding box center [255, 139] width 35 height 15
click at [280, 139] on div at bounding box center [279, 140] width 8 height 16
click at [265, 139] on div "[DATE]" at bounding box center [255, 139] width 35 height 15
type input "*"
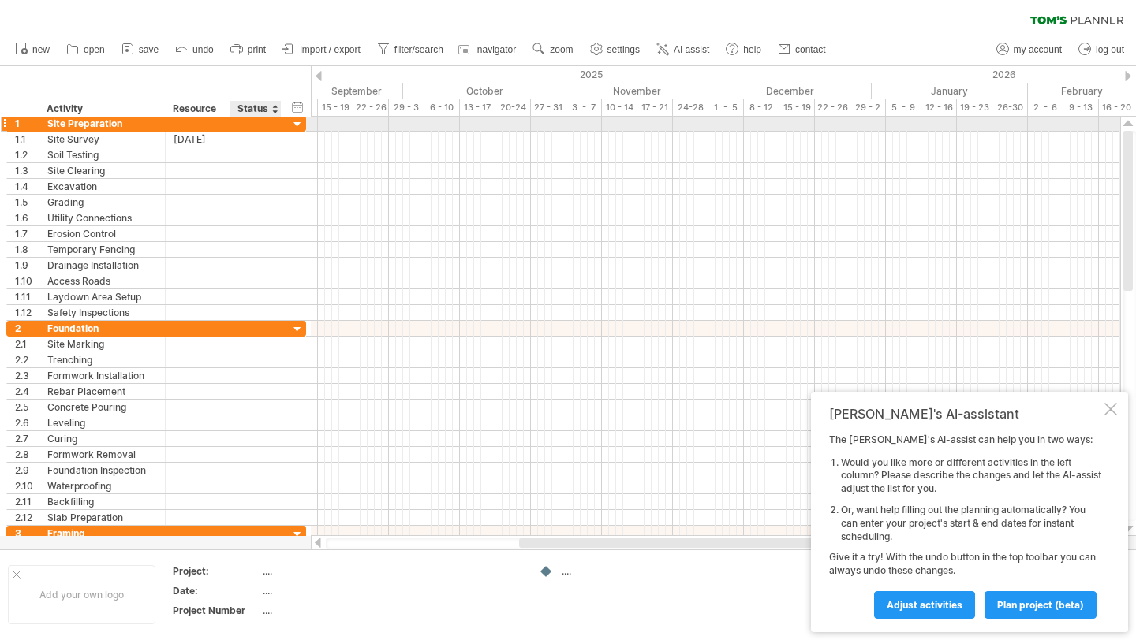
click at [300, 124] on div at bounding box center [297, 124] width 15 height 15
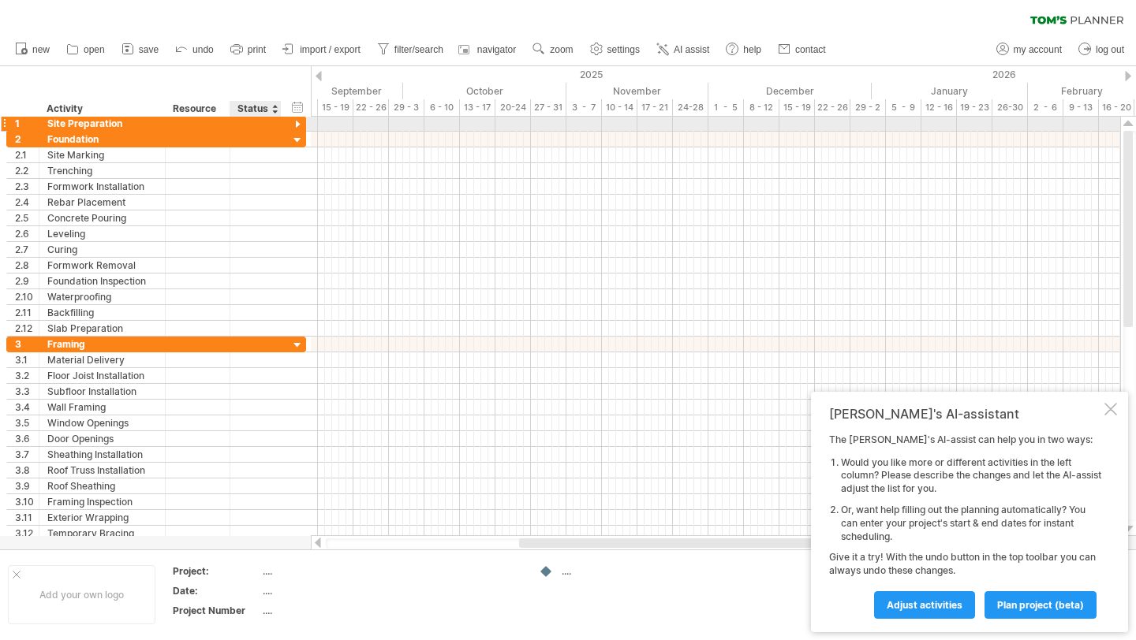
click at [300, 124] on div at bounding box center [297, 124] width 15 height 15
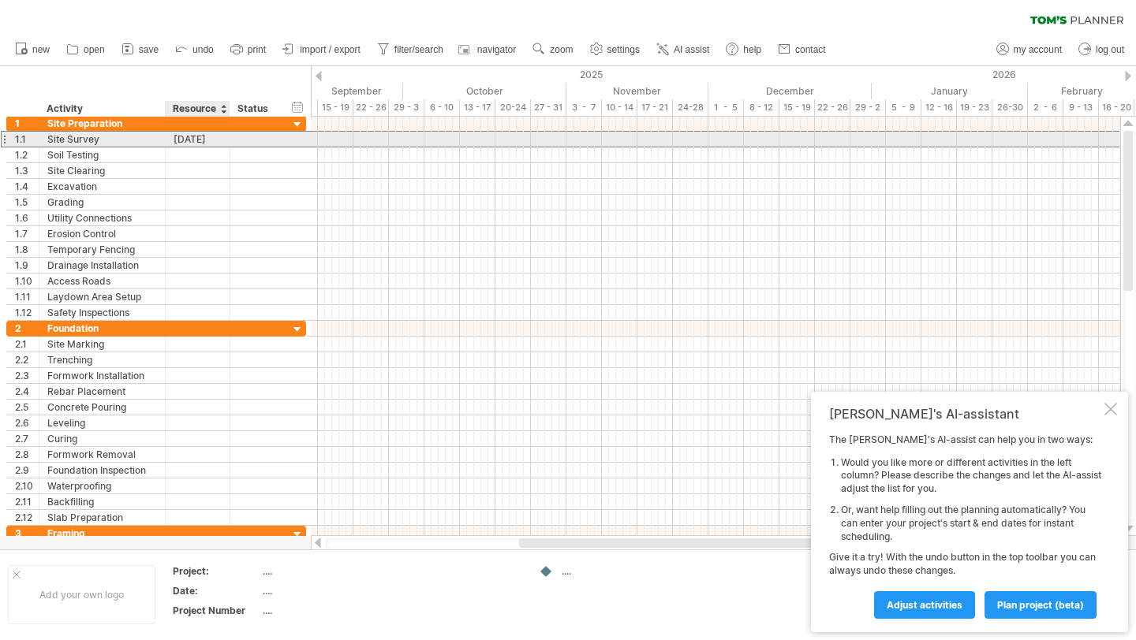
click at [220, 142] on div "[DATE]" at bounding box center [197, 139] width 48 height 15
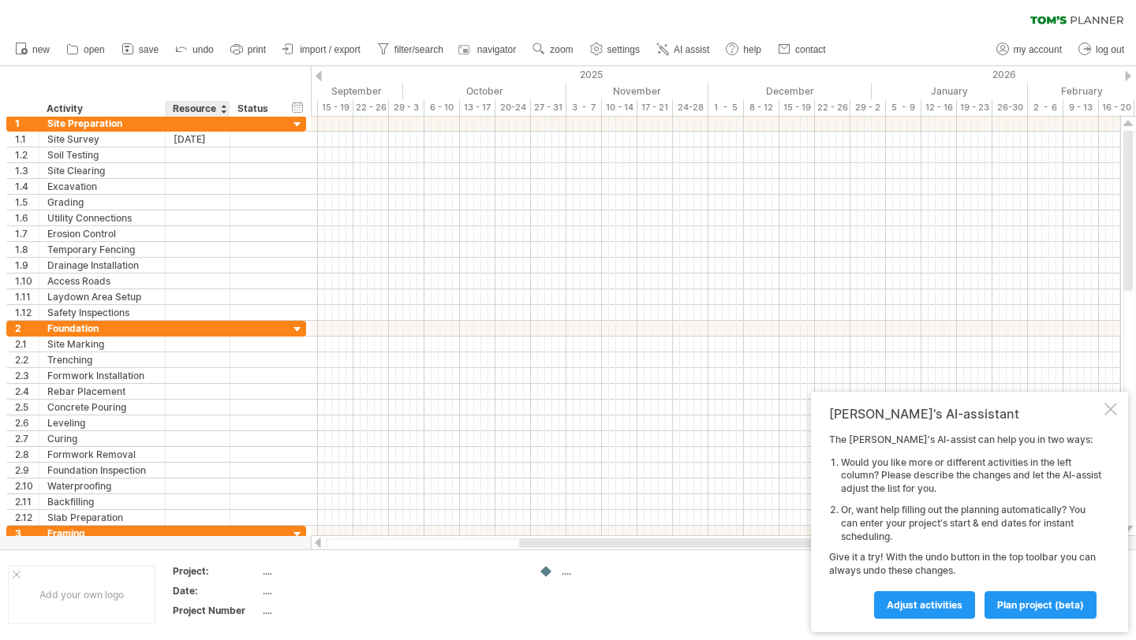
click at [222, 107] on div at bounding box center [223, 109] width 6 height 16
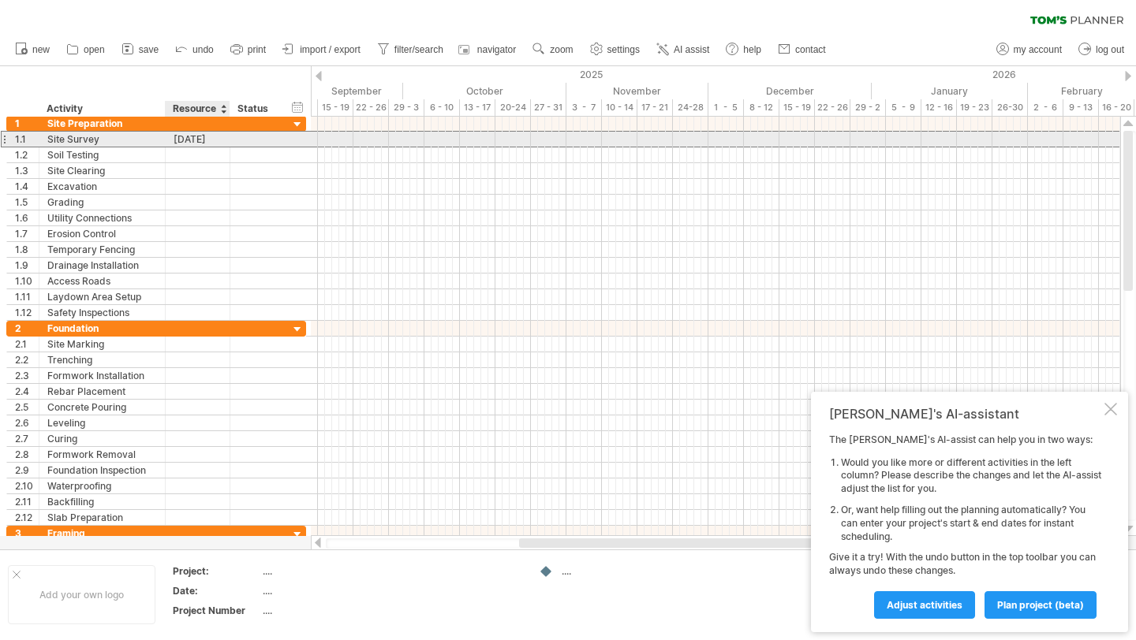
click at [133, 140] on div "Site Survey" at bounding box center [102, 139] width 110 height 15
